Goal: Information Seeking & Learning: Learn about a topic

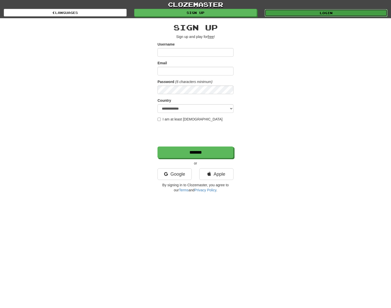
click at [296, 11] on link "Login" at bounding box center [326, 13] width 123 height 8
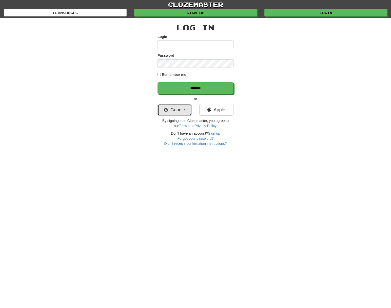
click at [179, 113] on link "Google" at bounding box center [175, 110] width 34 height 12
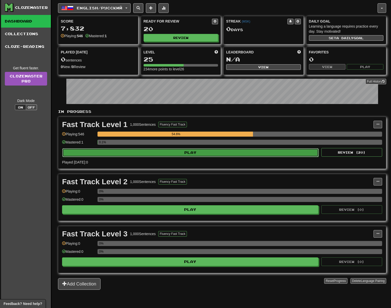
click at [191, 151] on button "Play" at bounding box center [190, 152] width 256 height 9
select select "**"
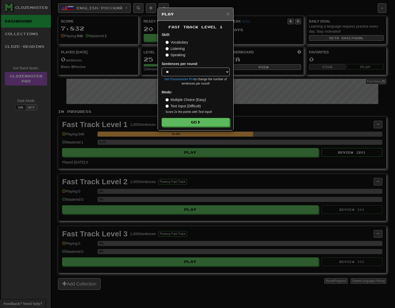
click at [172, 55] on label "Speaking" at bounding box center [175, 54] width 20 height 5
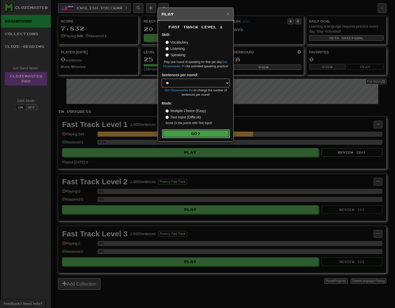
click at [195, 131] on button "Go" at bounding box center [196, 133] width 68 height 9
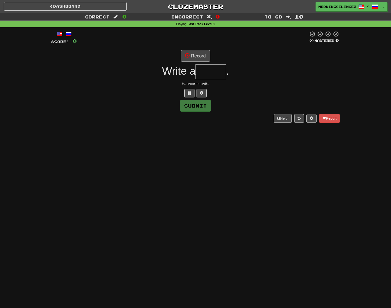
click at [203, 74] on input "text" at bounding box center [211, 71] width 30 height 15
click at [195, 55] on button "Record" at bounding box center [195, 56] width 29 height 12
click at [210, 74] on input "text" at bounding box center [211, 71] width 30 height 15
click at [196, 53] on button "Record" at bounding box center [195, 56] width 29 height 12
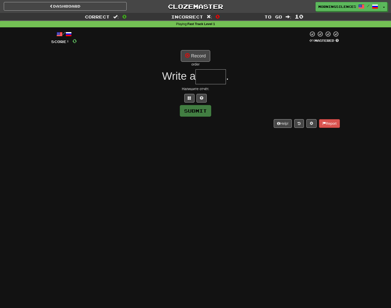
click at [196, 64] on div "order" at bounding box center [195, 64] width 289 height 5
drag, startPoint x: 191, startPoint y: 64, endPoint x: 202, endPoint y: 64, distance: 10.1
click at [202, 64] on div "order" at bounding box center [195, 64] width 289 height 5
click at [205, 81] on input "text" at bounding box center [211, 76] width 30 height 15
drag, startPoint x: 191, startPoint y: 64, endPoint x: 203, endPoint y: 65, distance: 11.9
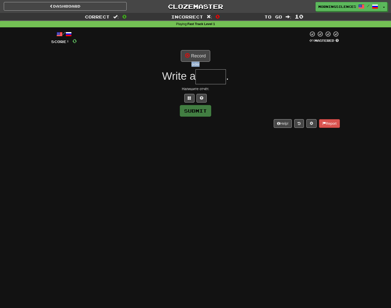
click at [203, 65] on div "order" at bounding box center [195, 64] width 289 height 5
copy div "order"
click at [205, 76] on input "text" at bounding box center [211, 76] width 30 height 15
drag, startPoint x: 208, startPoint y: 76, endPoint x: 192, endPoint y: 76, distance: 16.7
click at [192, 76] on div "Write a * ." at bounding box center [195, 76] width 289 height 15
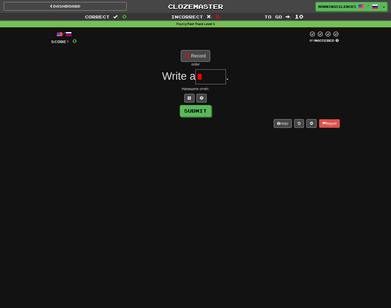
paste input "****"
type input "*****"
drag, startPoint x: 223, startPoint y: 78, endPoint x: 199, endPoint y: 76, distance: 25.0
click at [199, 76] on input "*****" at bounding box center [211, 76] width 30 height 15
drag, startPoint x: 210, startPoint y: 72, endPoint x: 204, endPoint y: 72, distance: 5.8
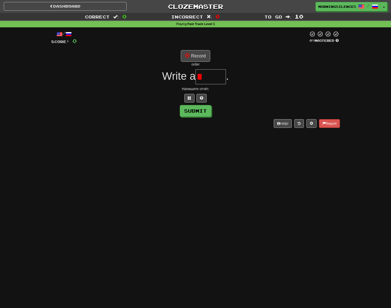
click at [204, 72] on input "*" at bounding box center [211, 76] width 30 height 15
drag, startPoint x: 202, startPoint y: 73, endPoint x: 199, endPoint y: 74, distance: 3.3
click at [199, 74] on input "*" at bounding box center [211, 76] width 30 height 15
click at [204, 99] on button at bounding box center [202, 98] width 10 height 9
type input "******"
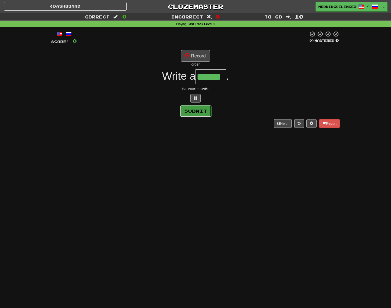
click at [200, 112] on button "Submit" at bounding box center [195, 111] width 31 height 12
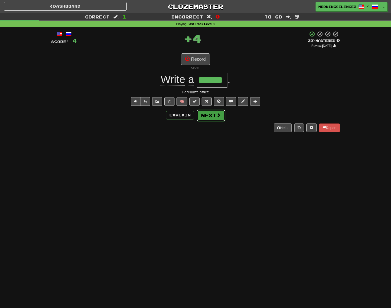
click at [216, 111] on button "Next" at bounding box center [211, 116] width 28 height 12
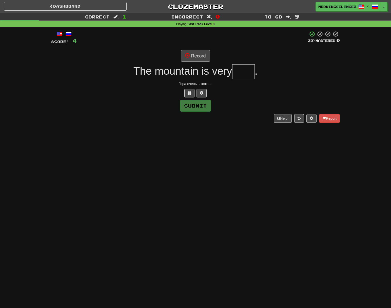
click at [245, 72] on input "text" at bounding box center [243, 71] width 23 height 15
drag, startPoint x: 248, startPoint y: 71, endPoint x: 233, endPoint y: 72, distance: 15.5
click at [233, 72] on div "The mountain is very **** ." at bounding box center [195, 71] width 289 height 15
type input "****"
click at [205, 110] on button "Submit" at bounding box center [195, 106] width 31 height 12
